Goal: Find specific page/section: Locate a particular part of the current website

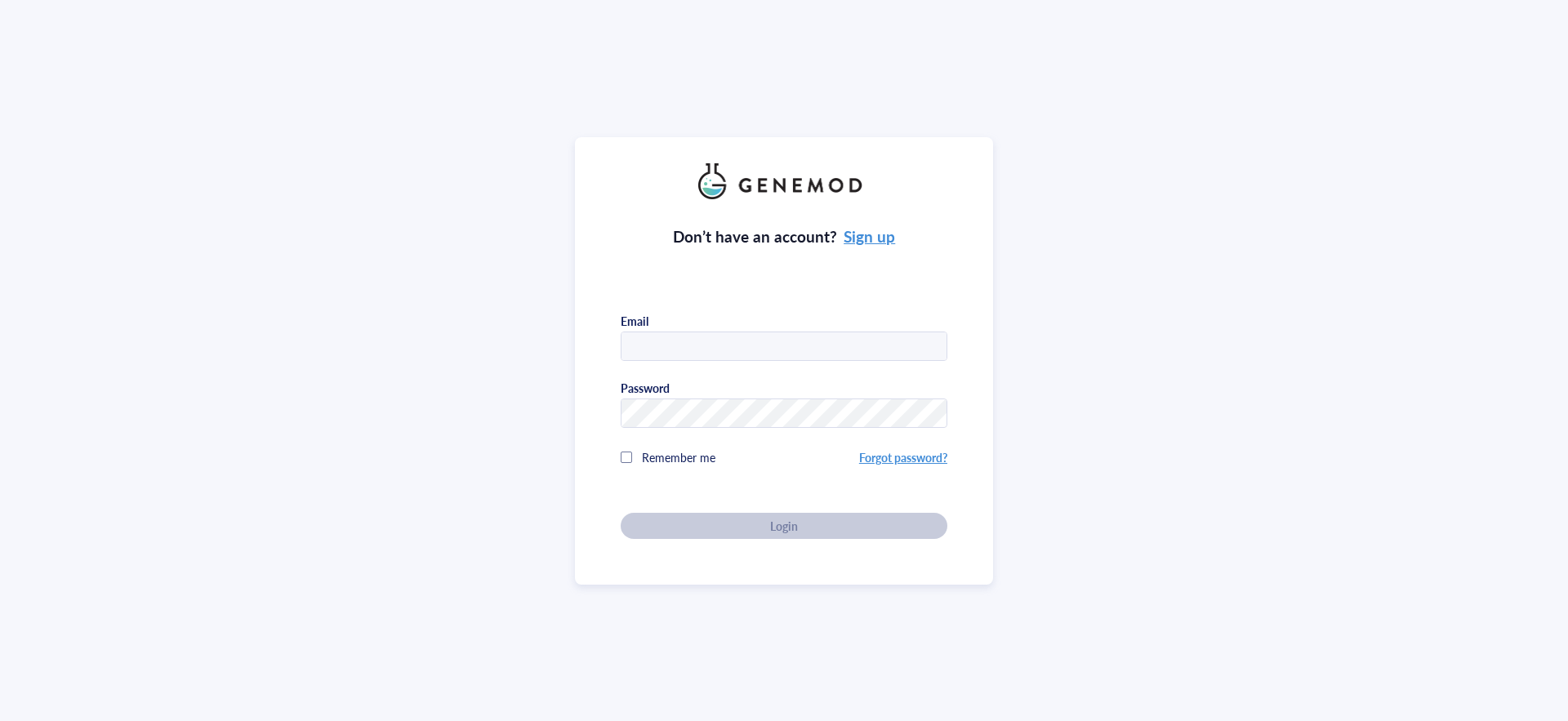
type input "orders@ionlace.com"
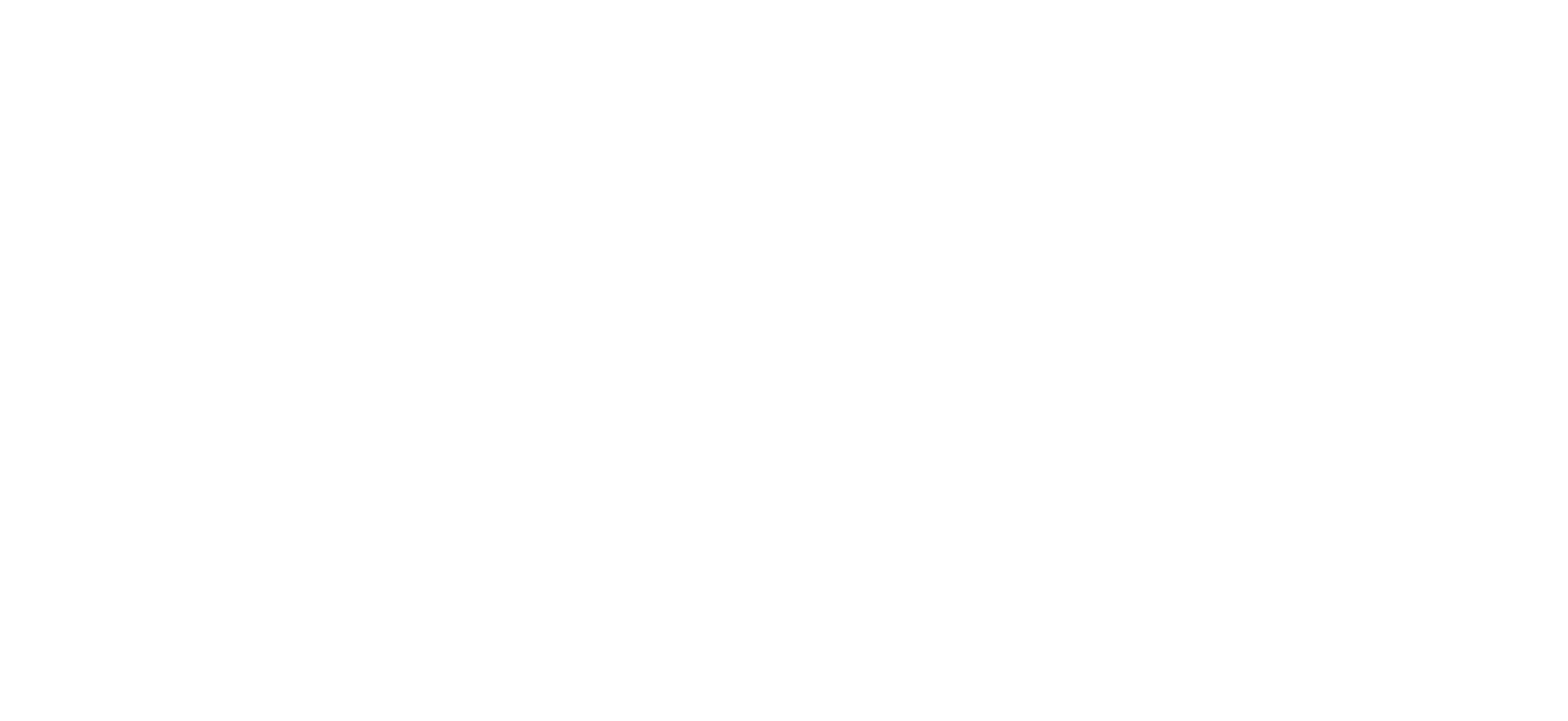
click at [282, 162] on div at bounding box center [784, 360] width 1568 height 721
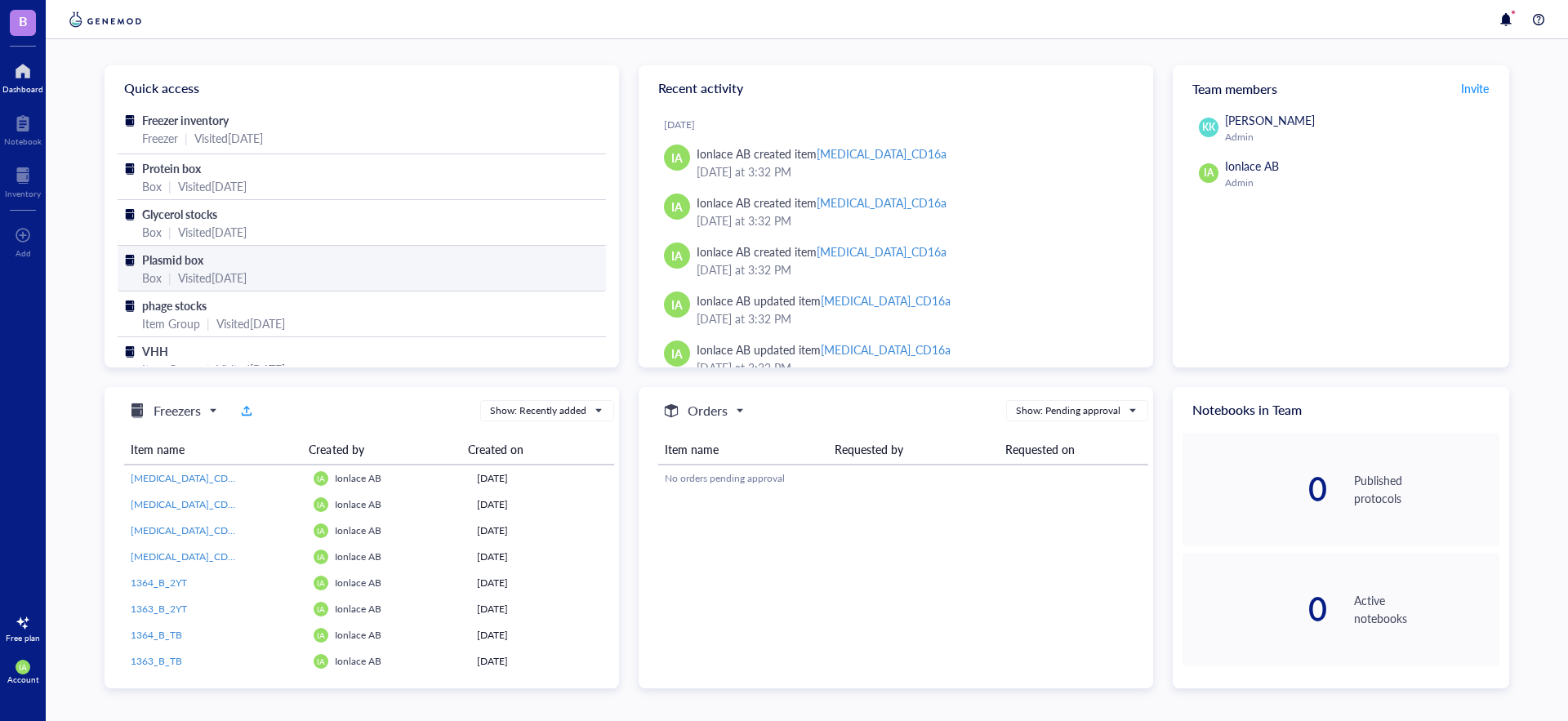
click at [221, 262] on div "Plasmid box" at bounding box center [362, 259] width 440 height 18
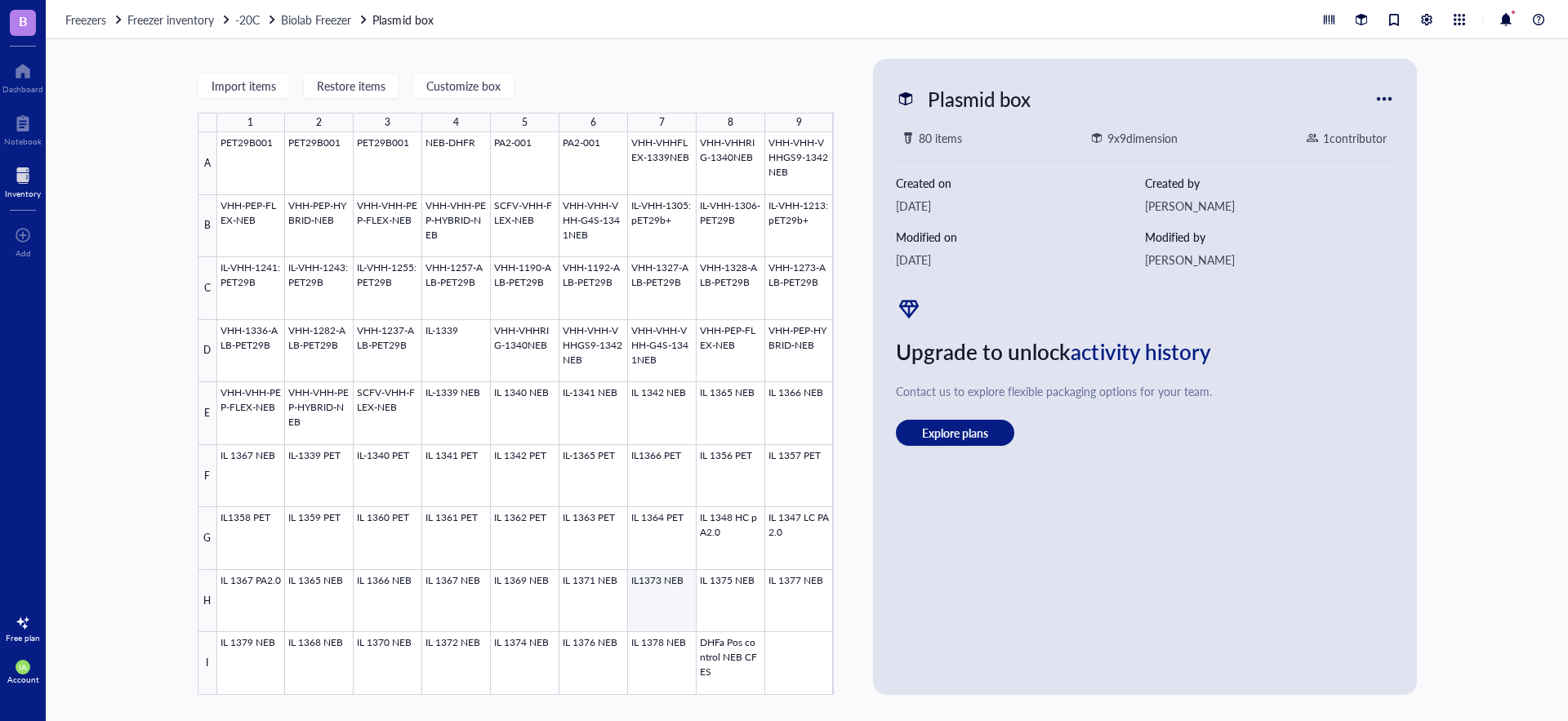
click at [656, 612] on div at bounding box center [526, 413] width 617 height 562
